Goal: Information Seeking & Learning: Learn about a topic

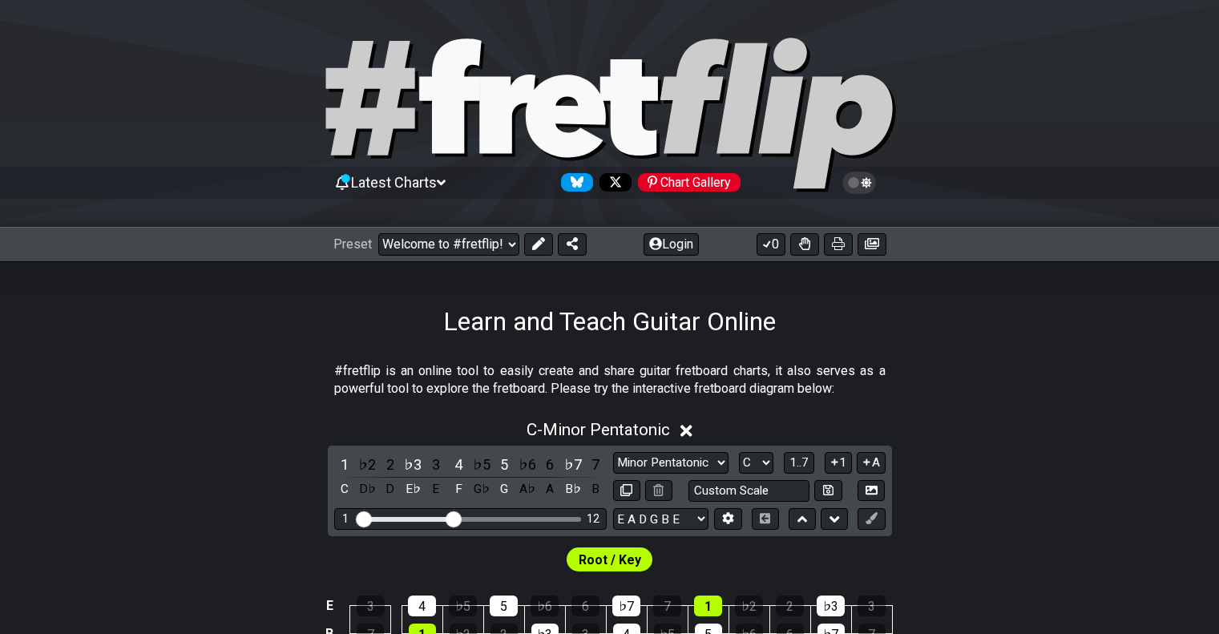
select select "/welcome"
select select "C"
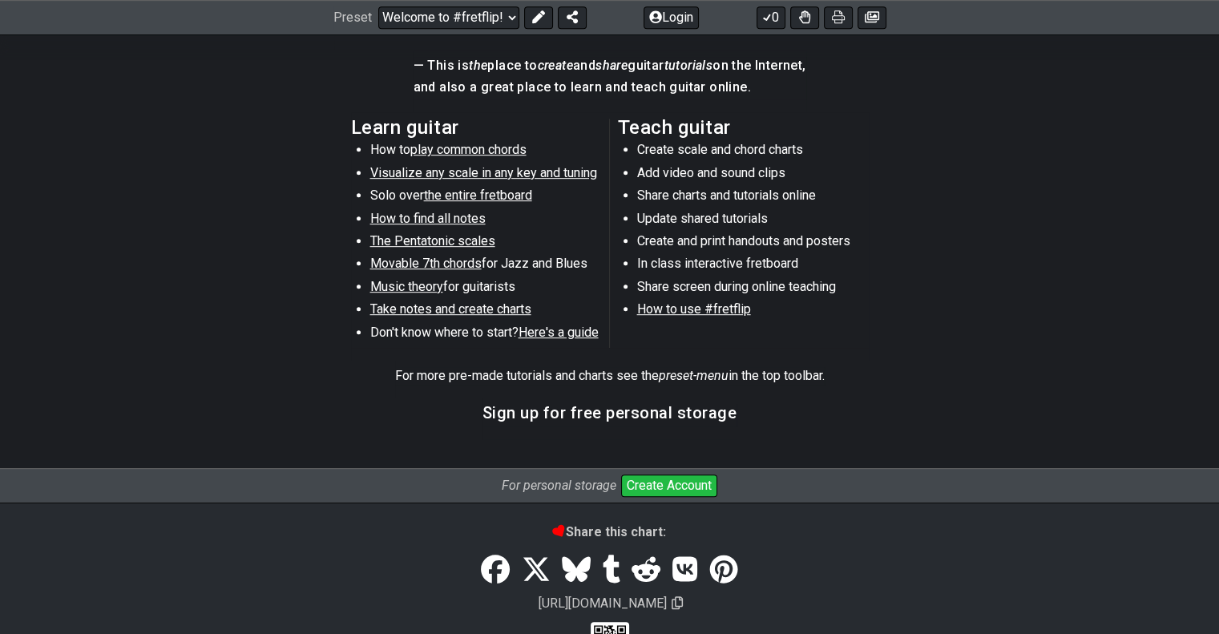
scroll to position [798, 0]
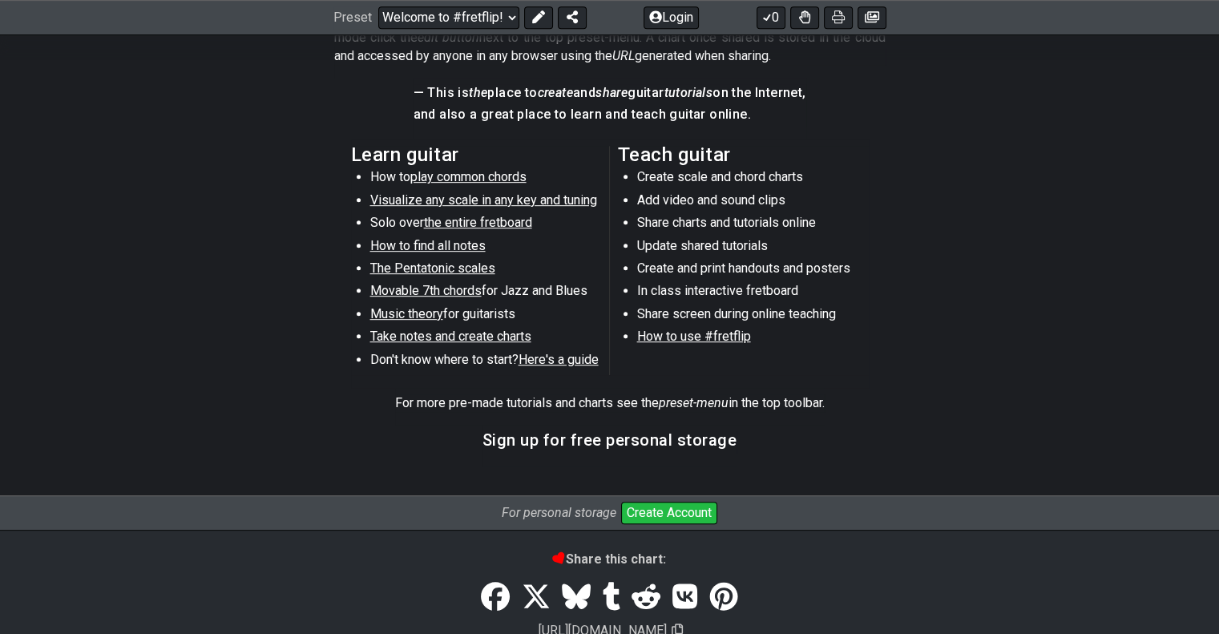
click at [467, 179] on span "play common chords" at bounding box center [468, 176] width 116 height 15
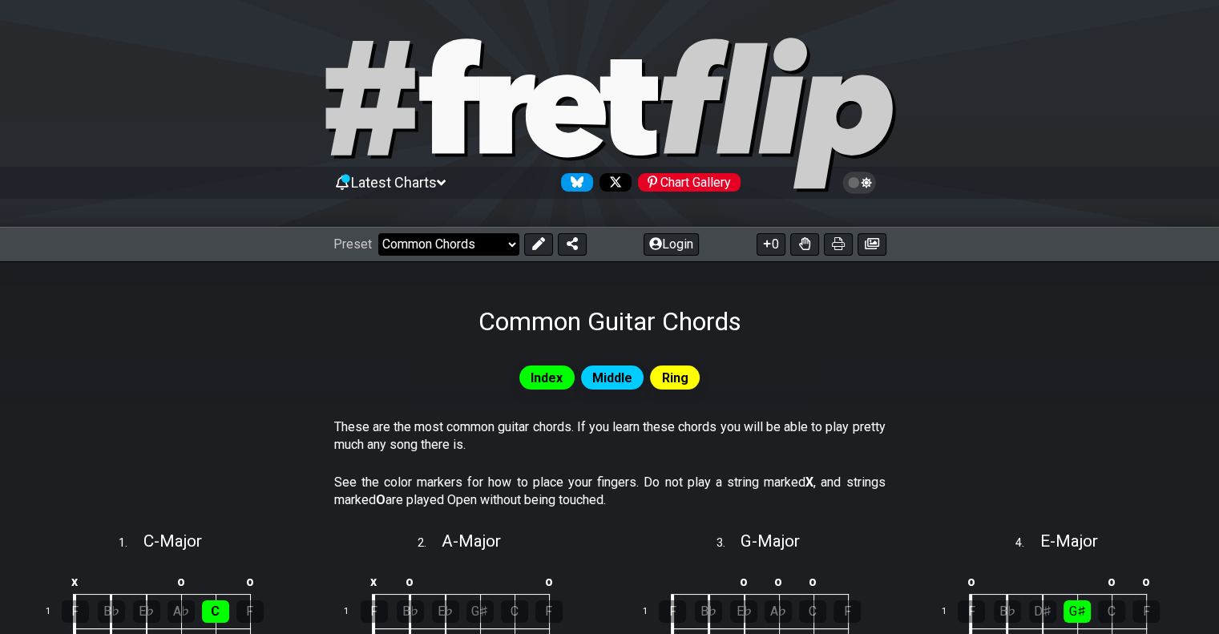
click at [507, 251] on select "Welcome to #fretflip! Initial Preset Custom Preset Minor Pentatonic Major Penta…" at bounding box center [448, 244] width 141 height 22
click at [290, 329] on div "Common Guitar Chords" at bounding box center [609, 298] width 1219 height 75
click at [458, 250] on select "Welcome to #fretflip! Initial Preset Custom Preset Minor Pentatonic Major Penta…" at bounding box center [448, 244] width 141 height 22
click at [378, 233] on select "Welcome to #fretflip! Initial Preset Custom Preset Minor Pentatonic Major Penta…" at bounding box center [448, 244] width 141 height 22
select select "/welcome"
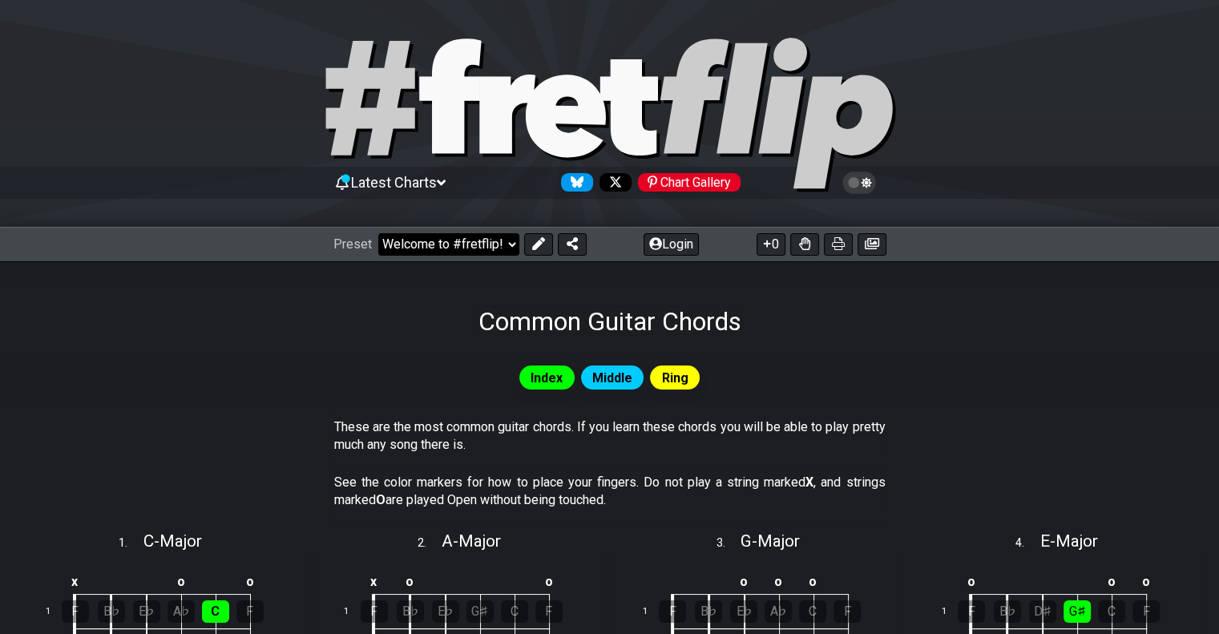
select select "C"
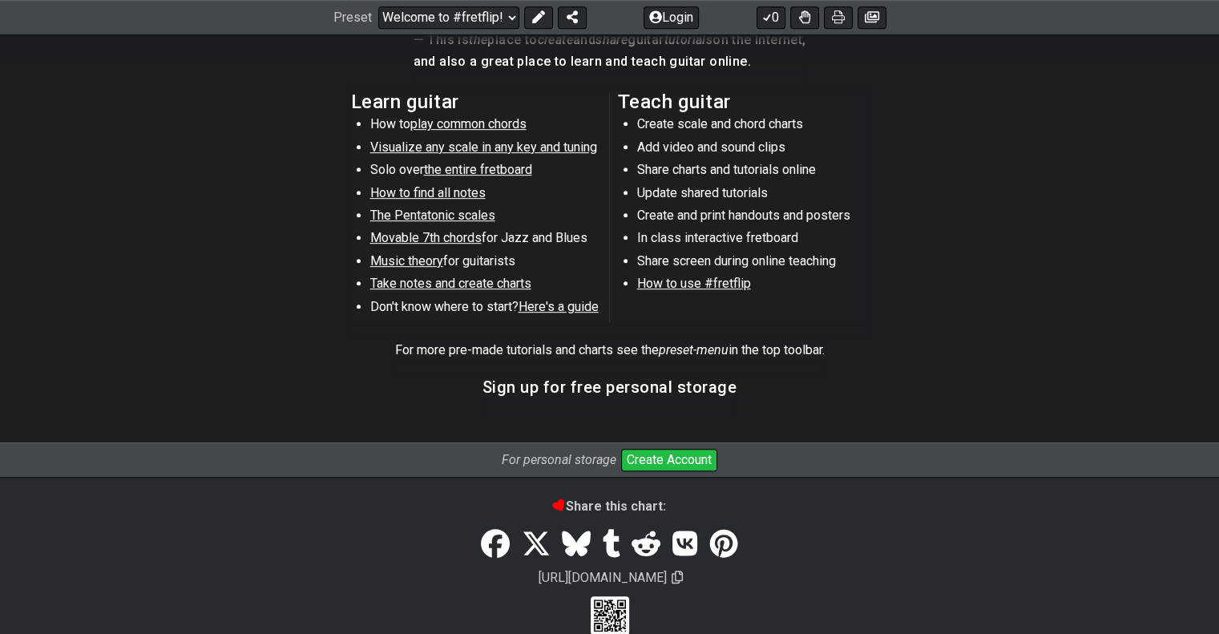
scroll to position [879, 0]
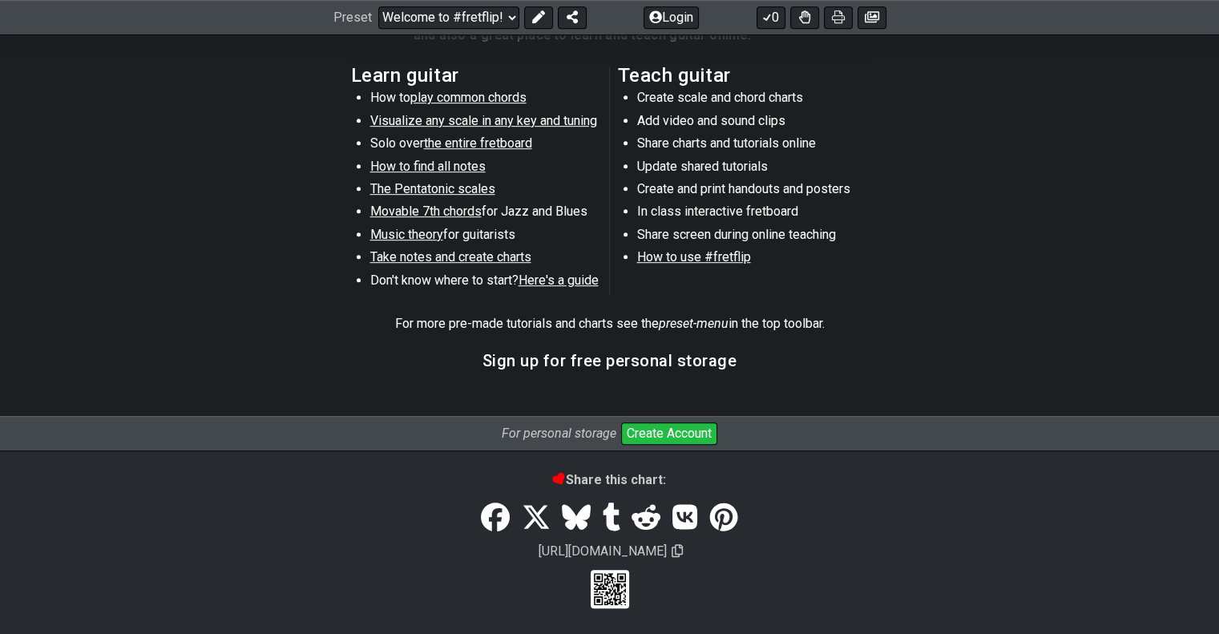
click at [490, 119] on span "Visualize any scale in any key and tuning" at bounding box center [483, 120] width 227 height 15
select select "/guitar-scales"
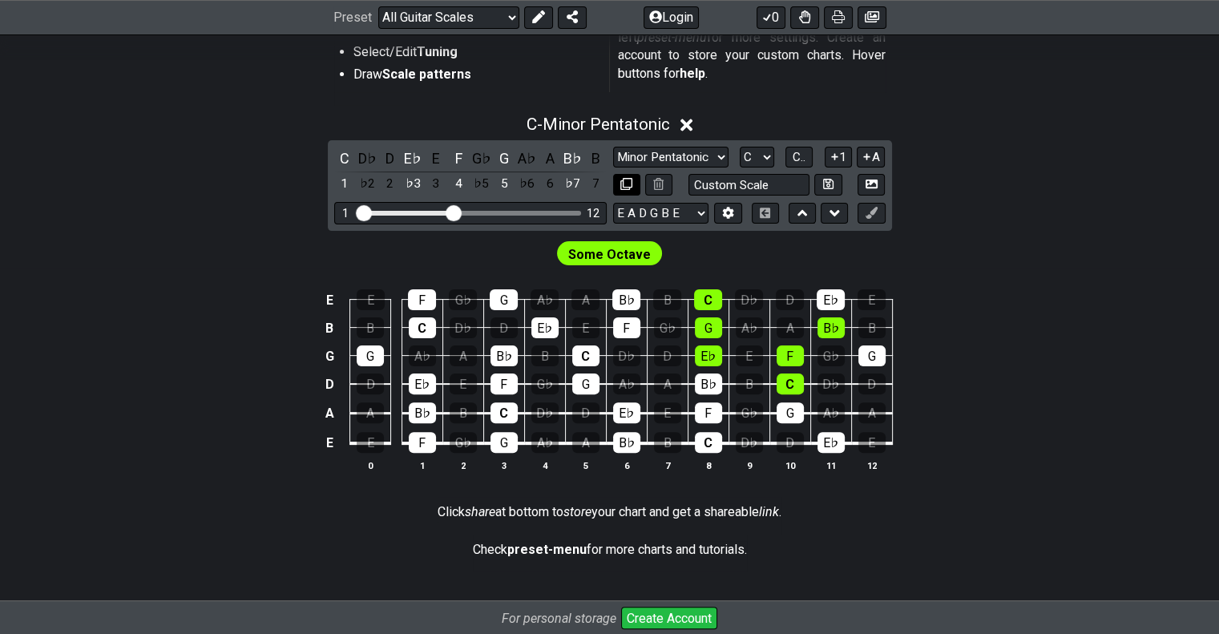
scroll to position [240, 0]
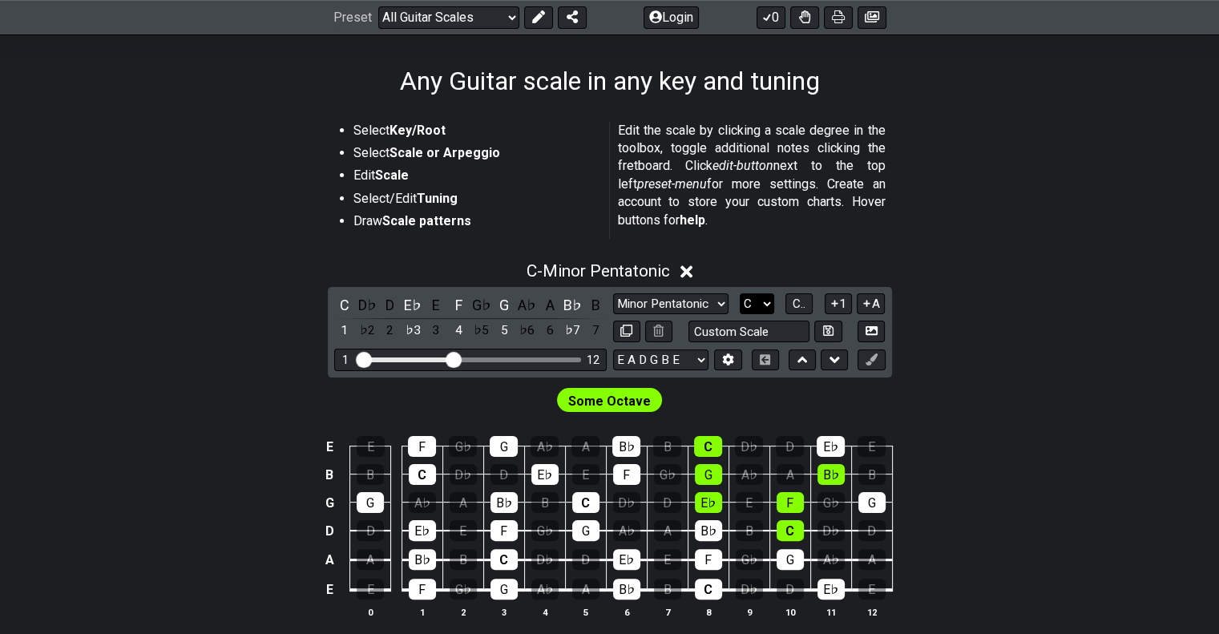
click at [765, 305] on select "A♭ A A♯ B♭ B C C♯ D♭ D D♯ E♭ E F F♯ G♭ G G♯" at bounding box center [757, 304] width 34 height 22
select select "A"
click at [740, 293] on select "A♭ A A♯ B♭ B C C♯ D♭ D D♯ E♭ E F F♯ G♭ G G♯" at bounding box center [757, 304] width 34 height 22
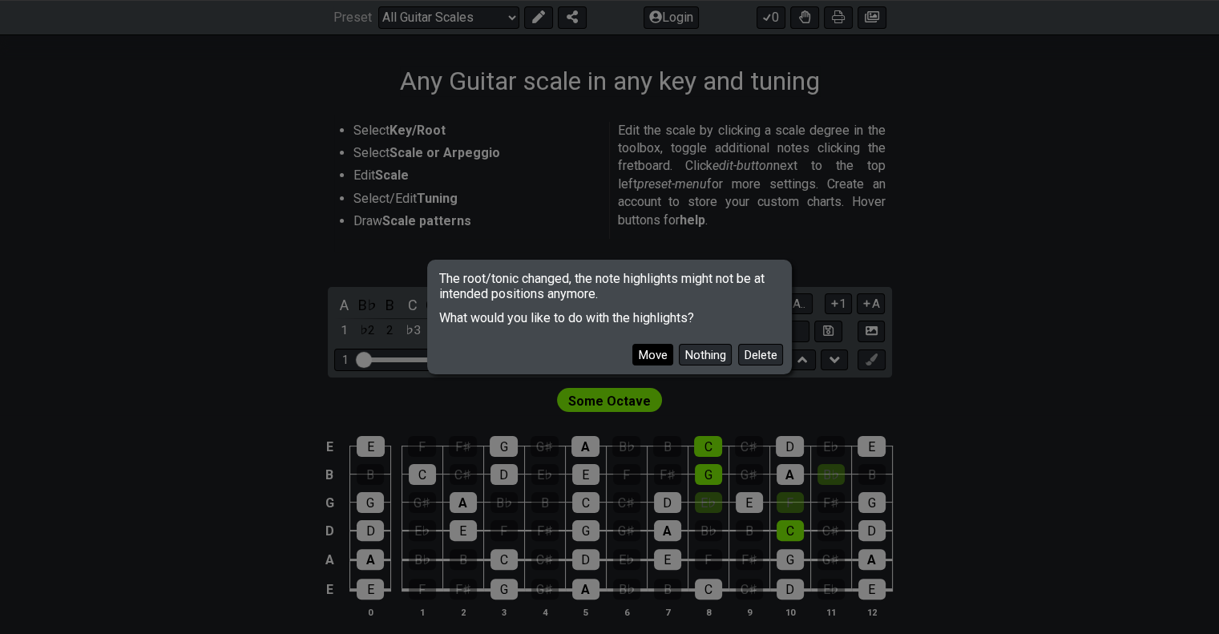
click at [663, 353] on button "Move" at bounding box center [652, 355] width 41 height 22
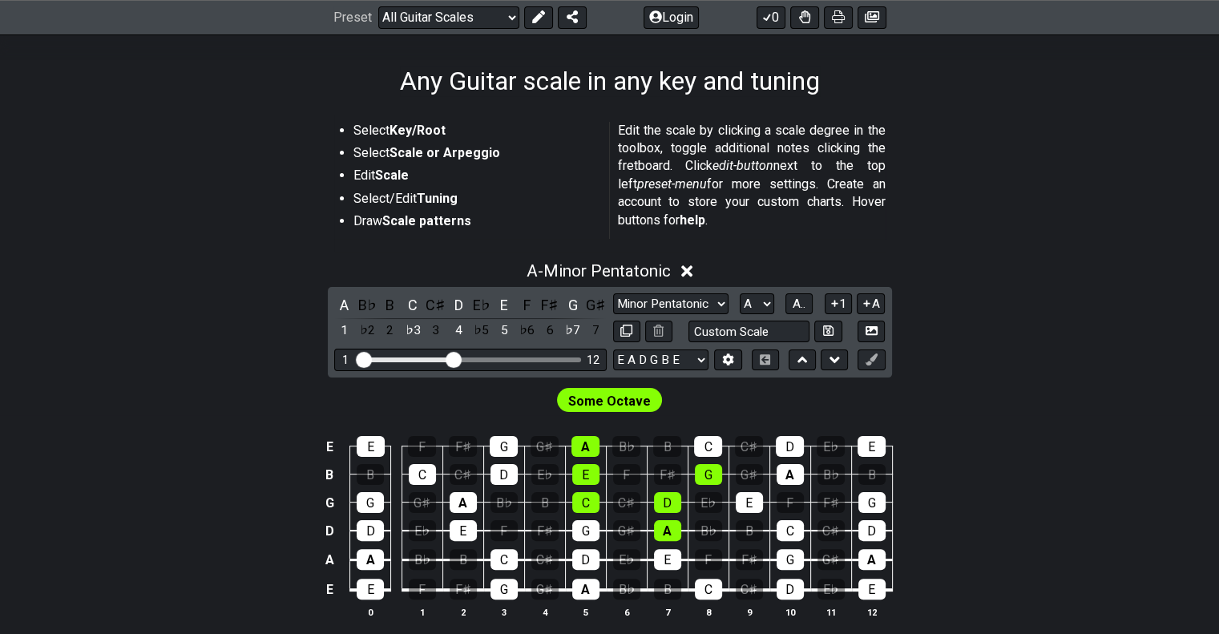
click at [628, 397] on span "Some Octave" at bounding box center [609, 401] width 83 height 23
click at [1051, 288] on div "A - Minor Pentatonic A B♭ B C C♯ D E♭ E F F♯ G G♯ 1 ♭2 2 ♭3 3 4 ♭5 5 ♭6 6 ♭7 7 …" at bounding box center [609, 447] width 1219 height 390
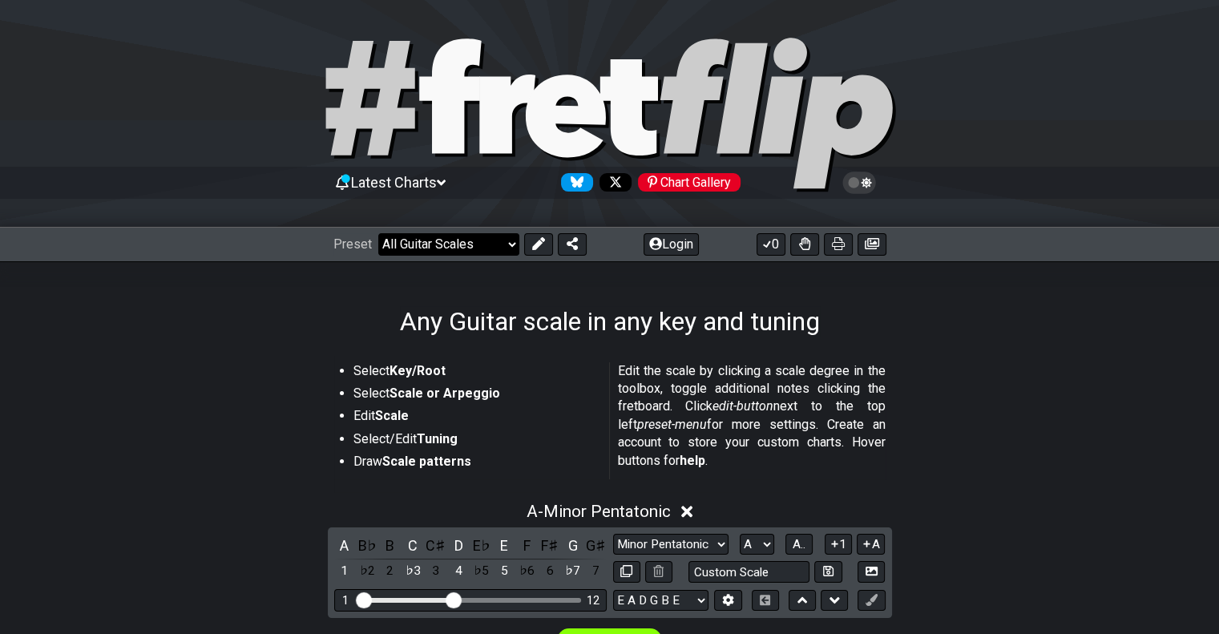
click at [455, 244] on select "Welcome to #fretflip! Initial Preset Custom Preset Minor Pentatonic Major Penta…" at bounding box center [448, 244] width 141 height 22
click at [425, 249] on select "Welcome to #fretflip! Initial Preset Custom Preset Minor Pentatonic Major Penta…" at bounding box center [448, 244] width 141 height 22
click at [378, 233] on select "Welcome to #fretflip! Initial Preset Custom Preset Minor Pentatonic Major Penta…" at bounding box center [448, 244] width 141 height 22
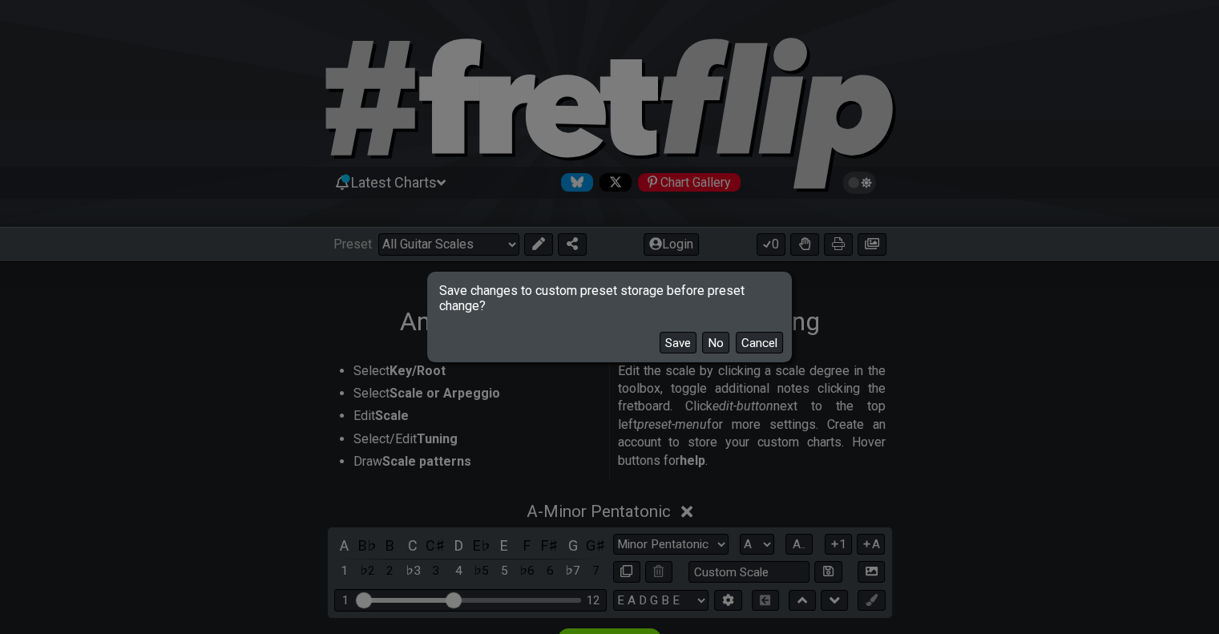
click at [718, 345] on button "No" at bounding box center [715, 343] width 27 height 22
select select "/welcome"
select select "C"
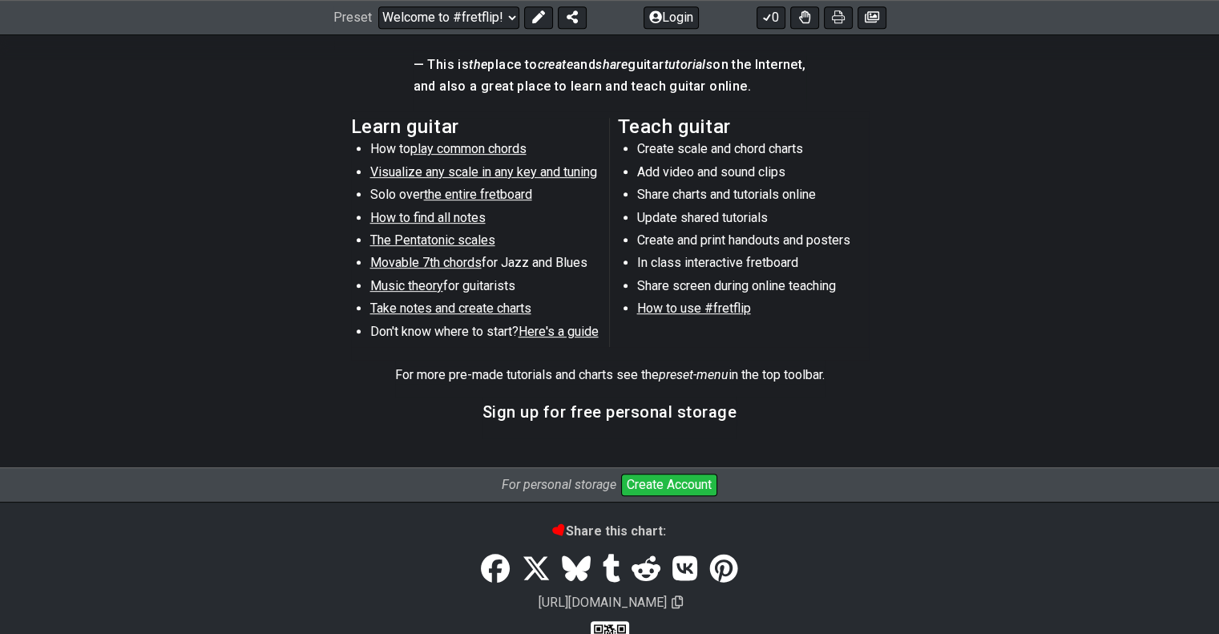
scroll to position [798, 0]
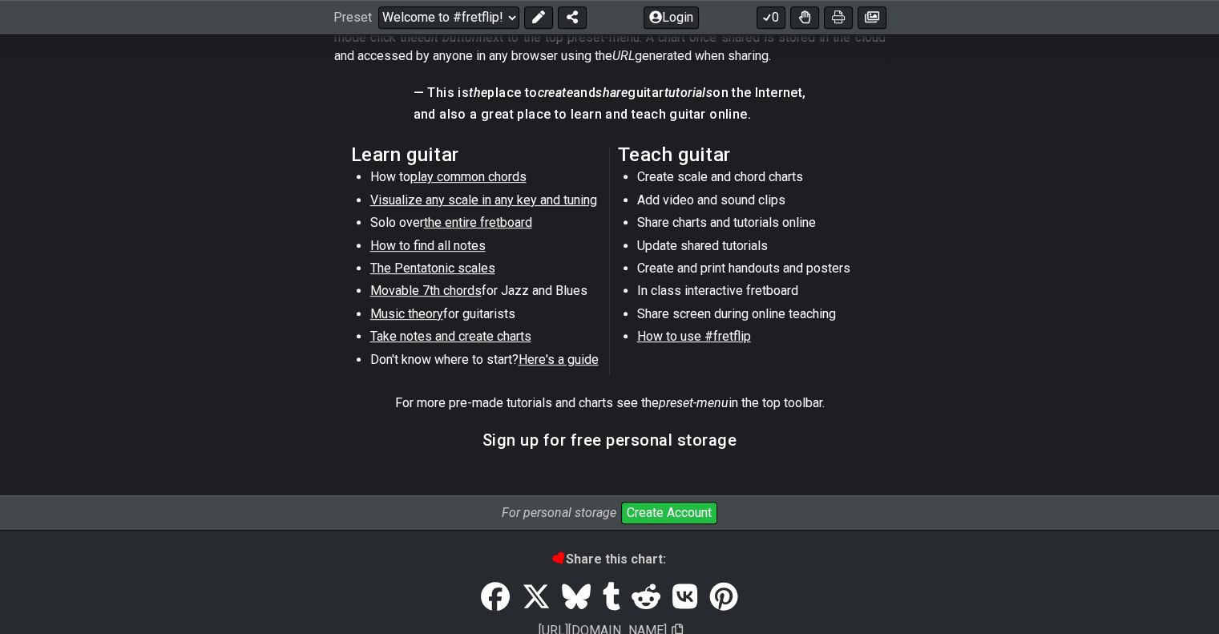
click at [501, 220] on span "the entire fretboard" at bounding box center [478, 222] width 108 height 15
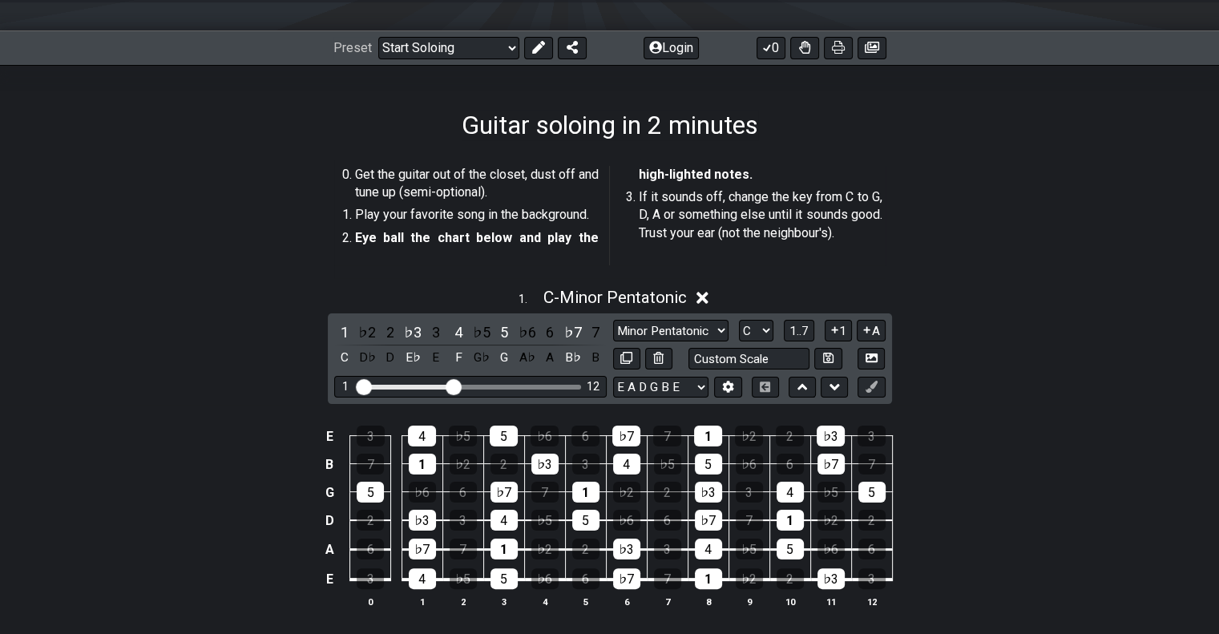
scroll to position [178, 0]
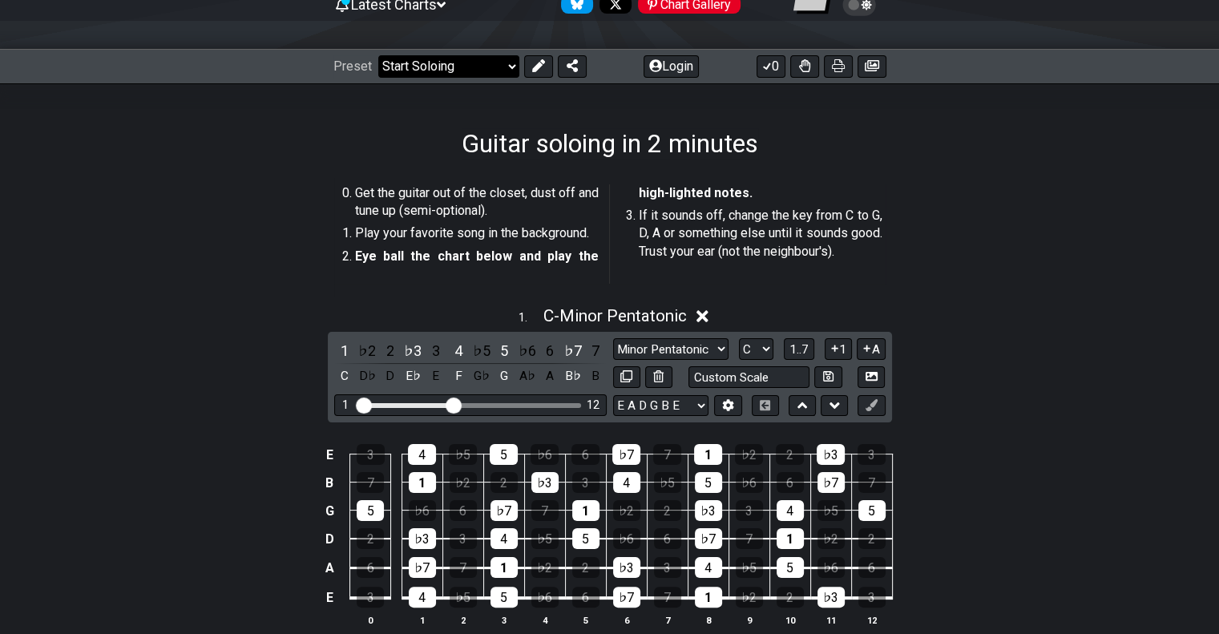
click at [498, 64] on select "Welcome to #fretflip! Initial Preset Custom Preset Minor Pentatonic Major Penta…" at bounding box center [448, 66] width 141 height 22
click at [996, 305] on div "1 . C - Minor Pentatonic" at bounding box center [609, 312] width 1219 height 30
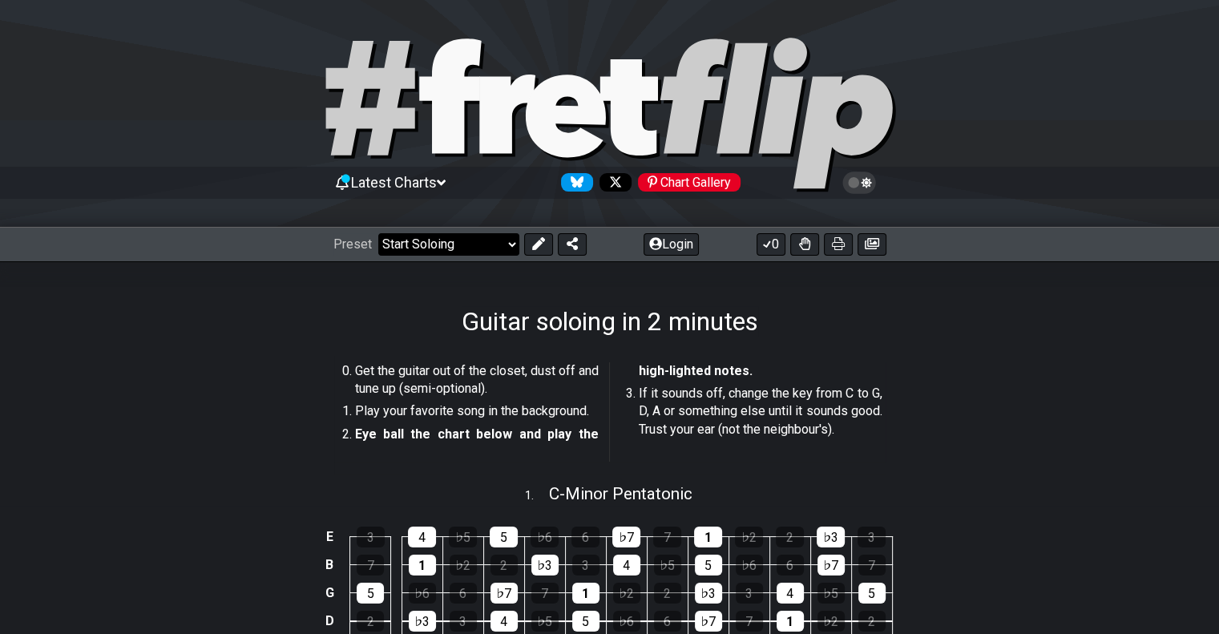
click at [481, 247] on select "Welcome to #fretflip! Initial Preset Custom Preset Minor Pentatonic Major Penta…" at bounding box center [448, 244] width 141 height 22
click at [378, 233] on select "Welcome to #fretflip! Initial Preset Custom Preset Minor Pentatonic Major Penta…" at bounding box center [448, 244] width 141 height 22
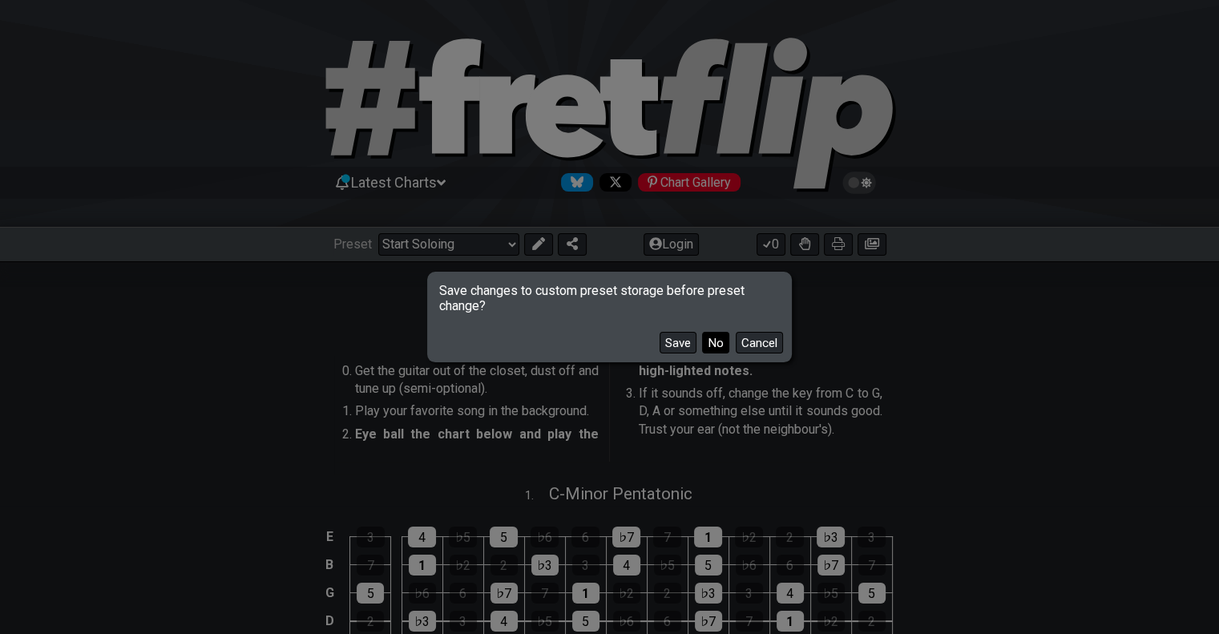
click at [707, 341] on button "No" at bounding box center [715, 343] width 27 height 22
select select "/welcome"
select select "C"
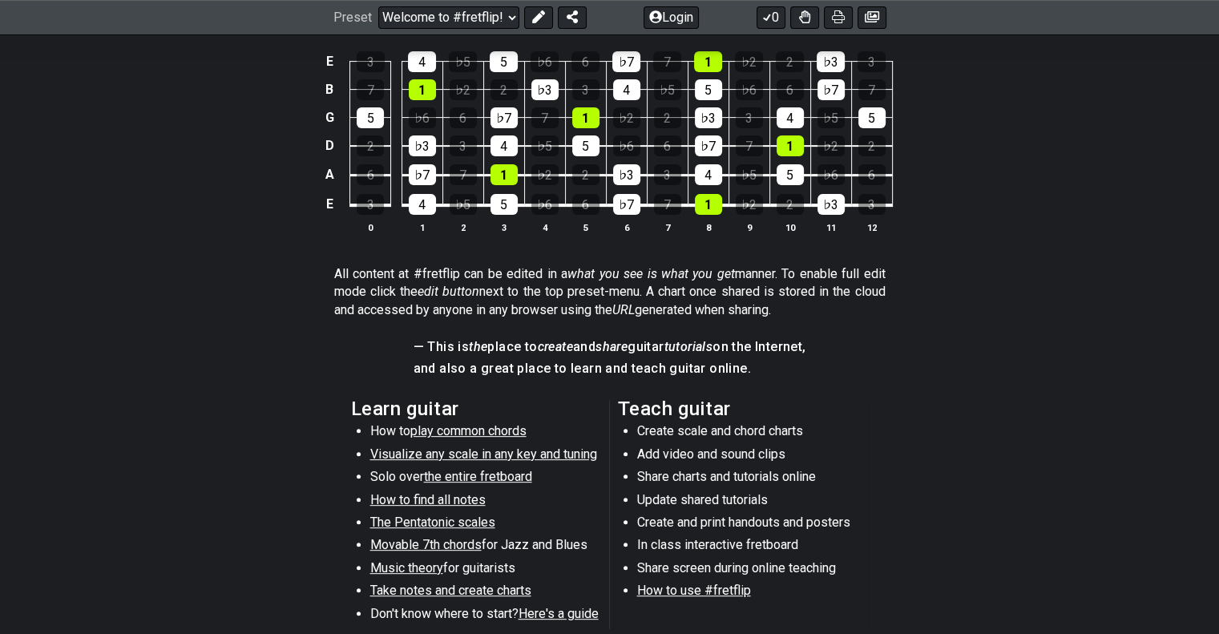
scroll to position [561, 0]
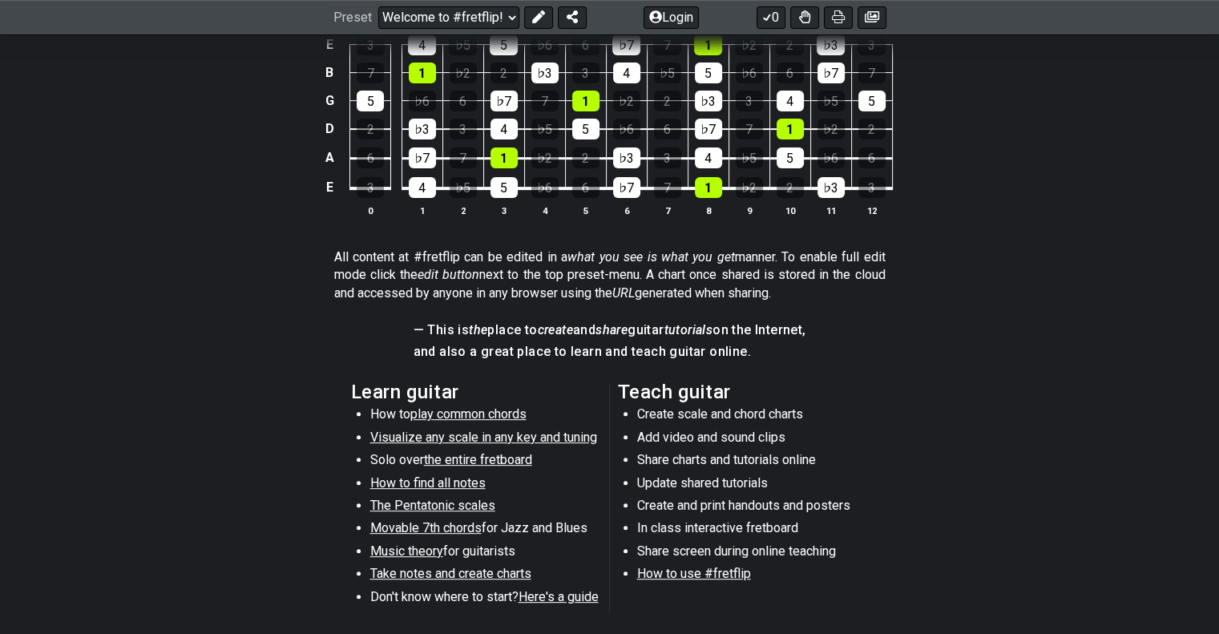
click at [481, 414] on span "play common chords" at bounding box center [468, 413] width 116 height 15
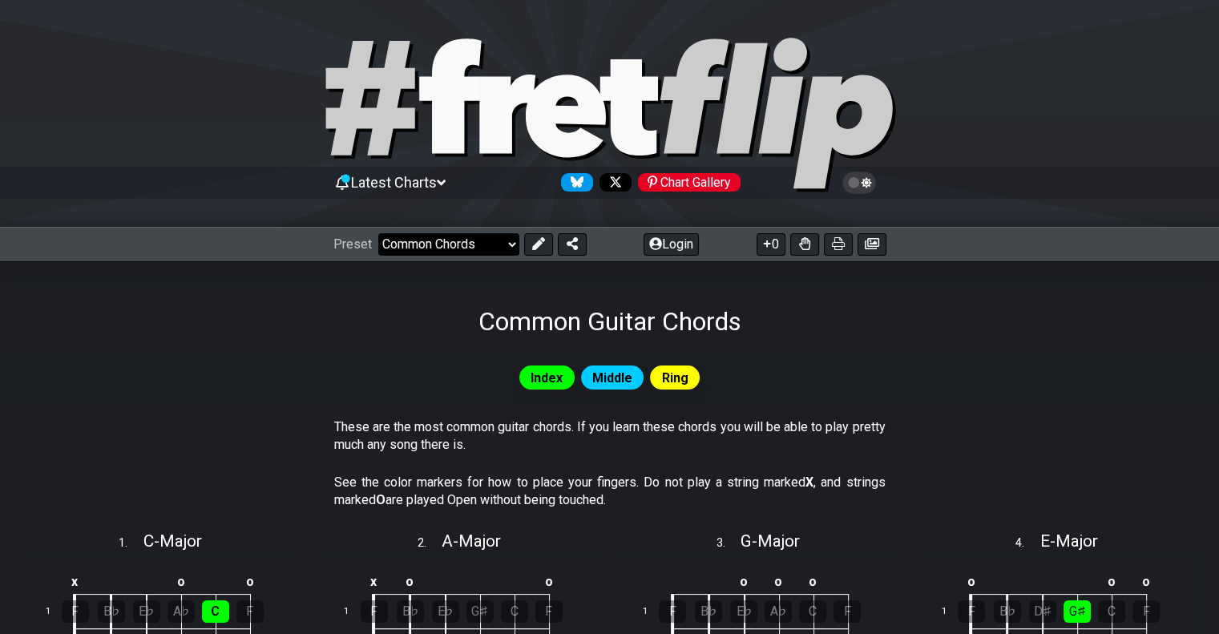
click at [481, 235] on select "Welcome to #fretflip! Initial Preset Custom Preset Minor Pentatonic Major Penta…" at bounding box center [448, 244] width 141 height 22
click at [378, 233] on select "Welcome to #fretflip! Initial Preset Custom Preset Minor Pentatonic Major Penta…" at bounding box center [448, 244] width 141 height 22
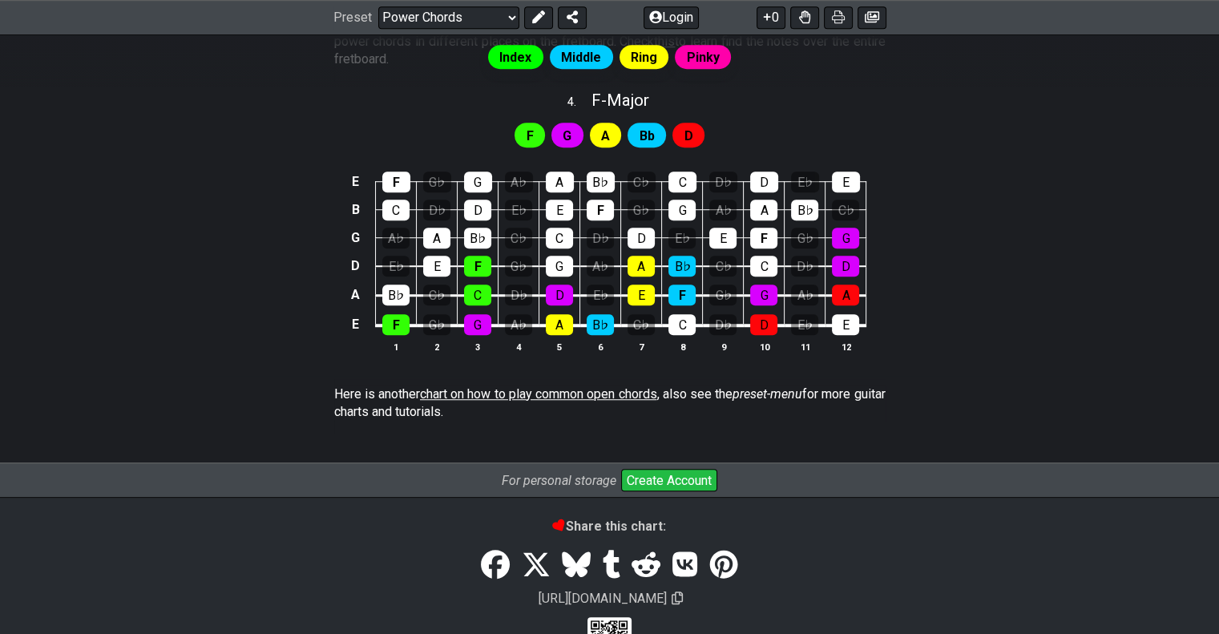
scroll to position [1052, 0]
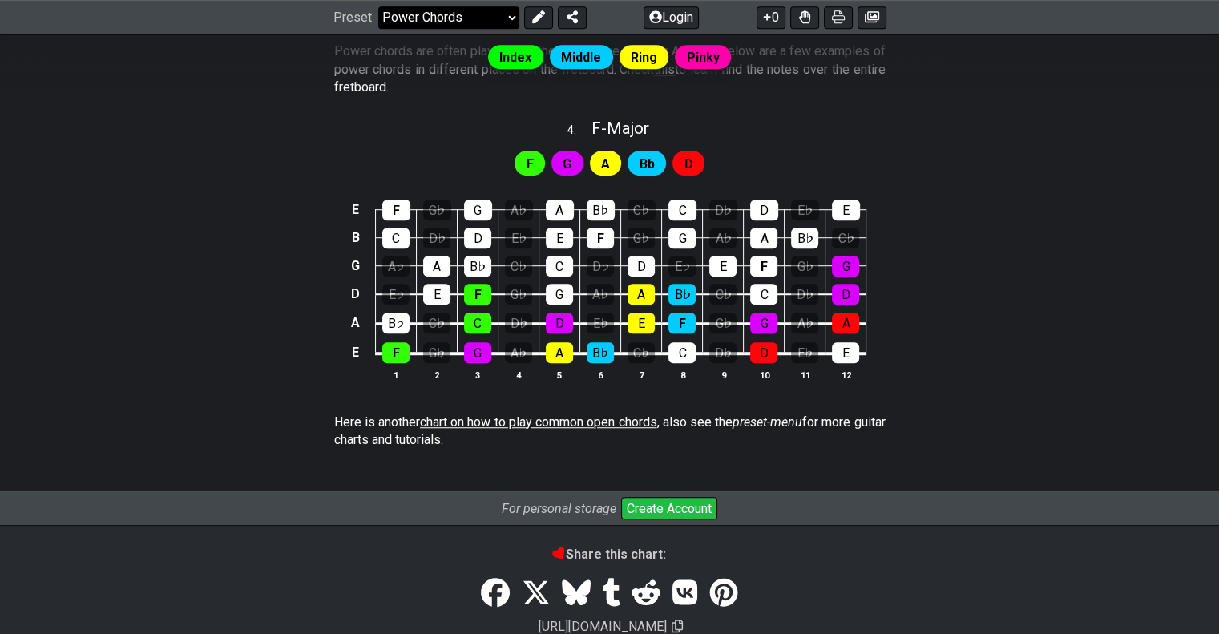
click at [478, 22] on select "Welcome to #fretflip! Initial Preset Custom Preset Minor Pentatonic Major Penta…" at bounding box center [448, 17] width 141 height 22
click at [378, 29] on select "Welcome to #fretflip! Initial Preset Custom Preset Minor Pentatonic Major Penta…" at bounding box center [448, 17] width 141 height 22
select select "/welcome"
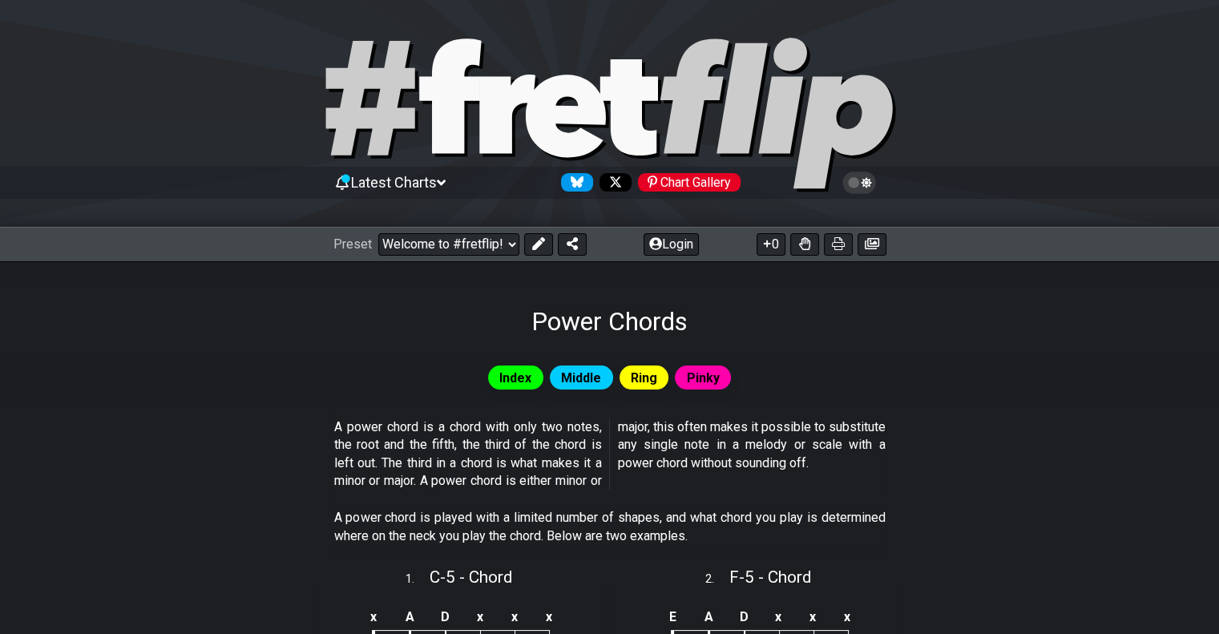
select select "C"
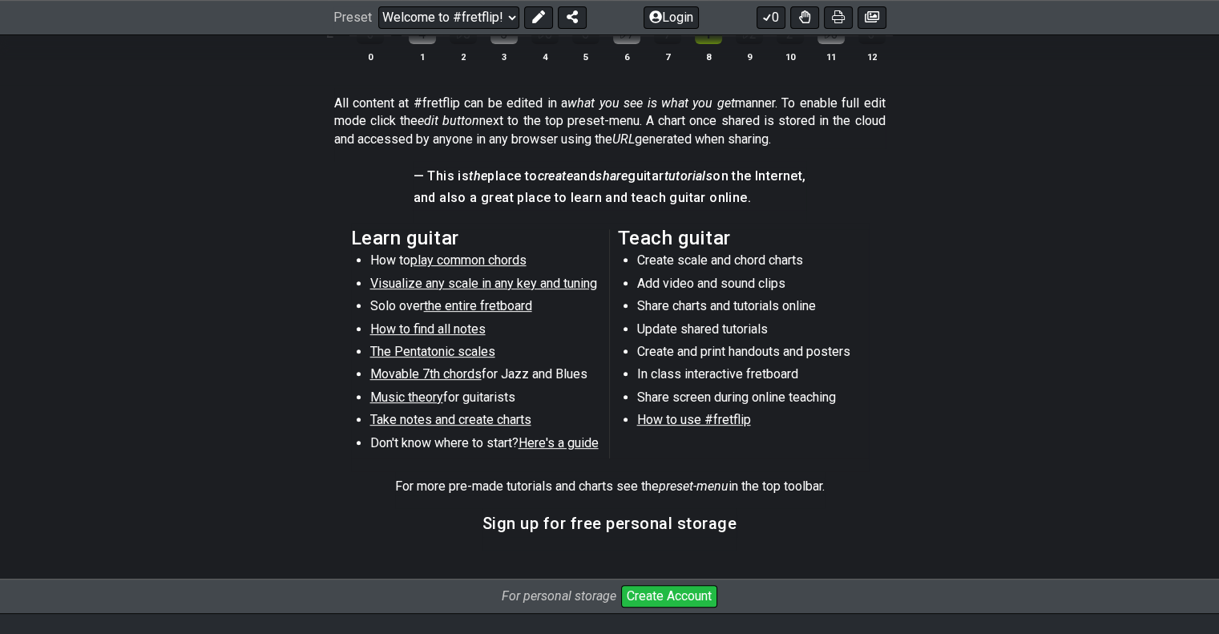
scroll to position [721, 0]
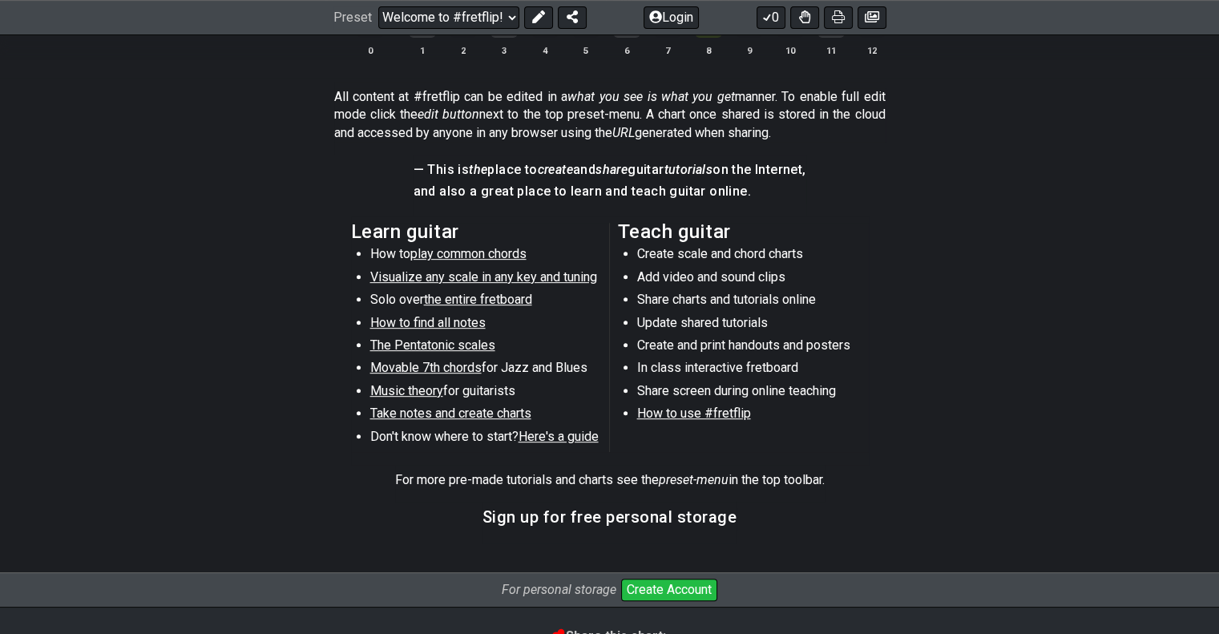
click at [455, 324] on span "How to find all notes" at bounding box center [427, 322] width 115 height 15
select select "/find-all-notes"
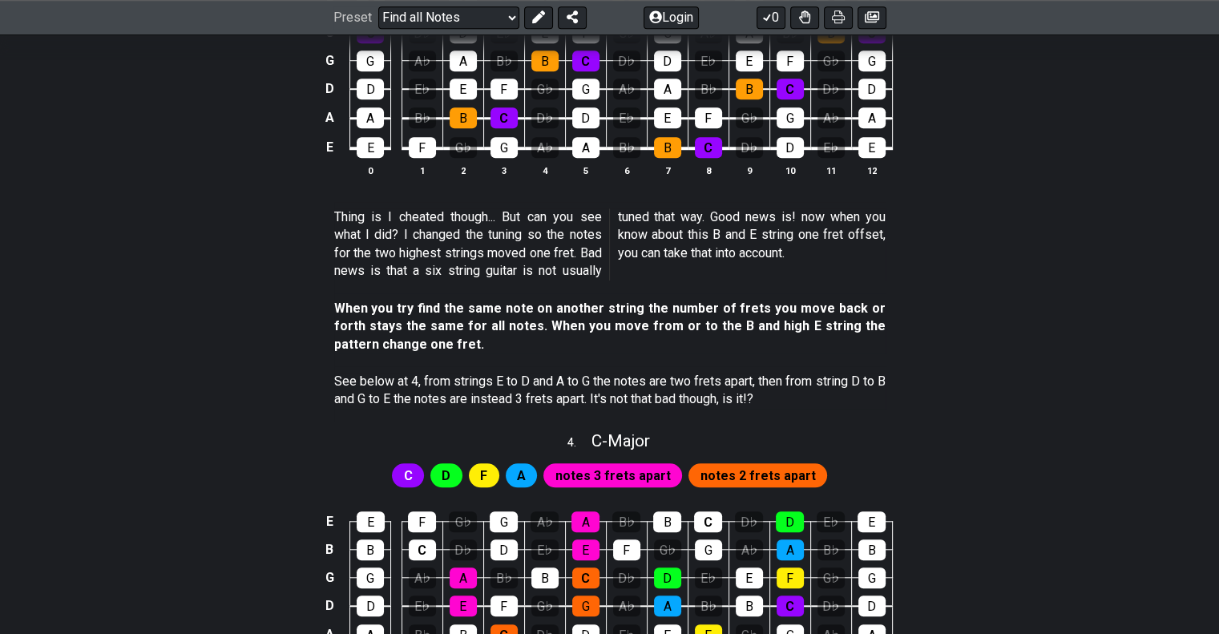
scroll to position [1363, 0]
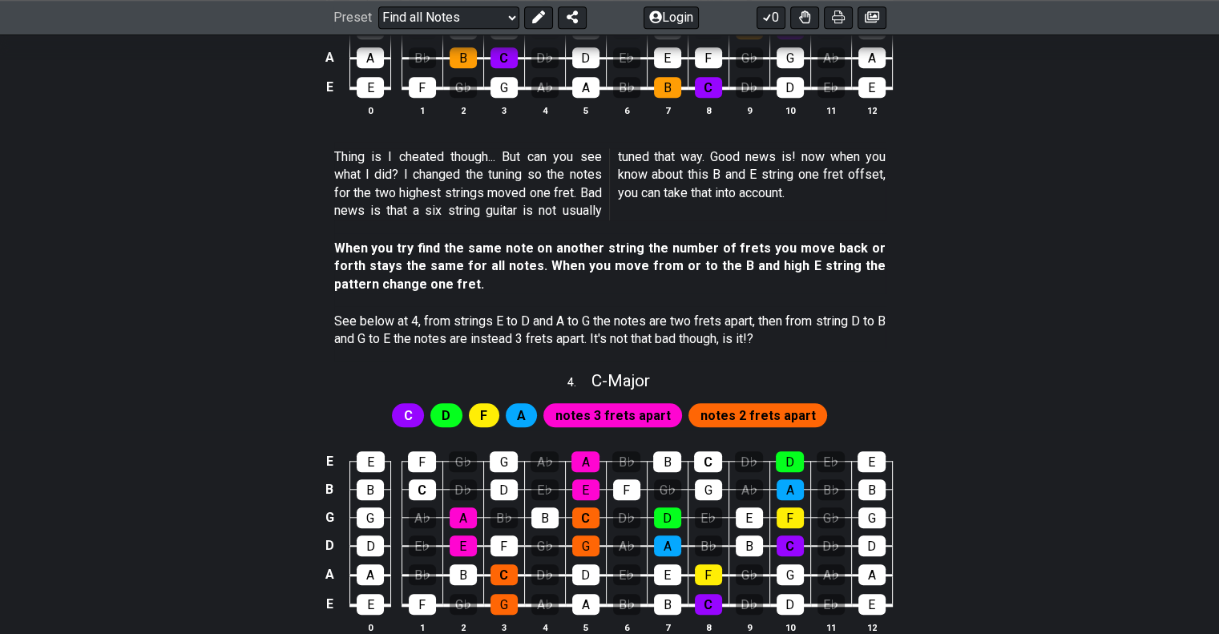
drag, startPoint x: 343, startPoint y: 288, endPoint x: 441, endPoint y: 295, distance: 98.1
click at [441, 293] on p "When you try find the same note on another string the number of frets you move …" at bounding box center [609, 267] width 551 height 54
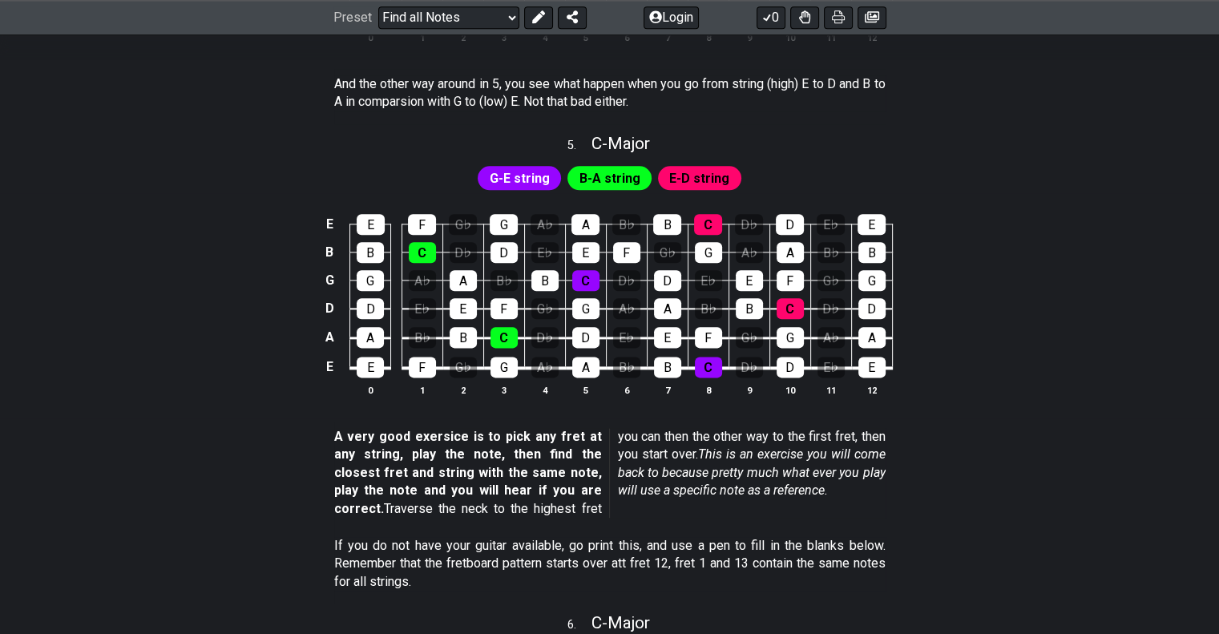
scroll to position [2004, 0]
